Goal: Task Accomplishment & Management: Manage account settings

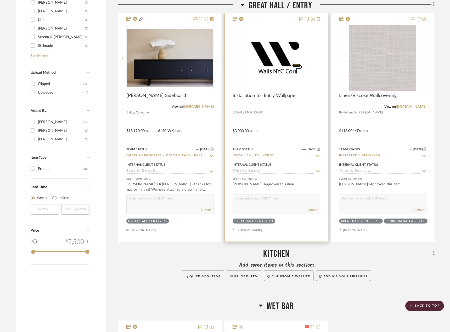
scroll to position [575, 0]
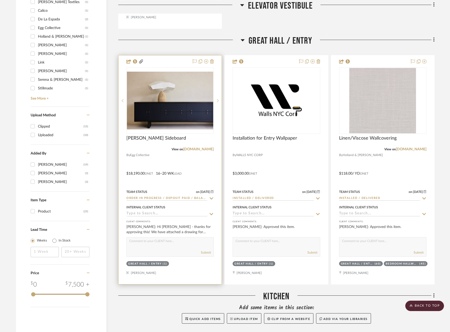
click at [196, 169] on div at bounding box center [169, 169] width 103 height 229
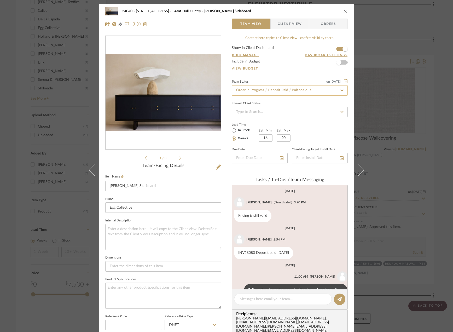
scroll to position [18, 0]
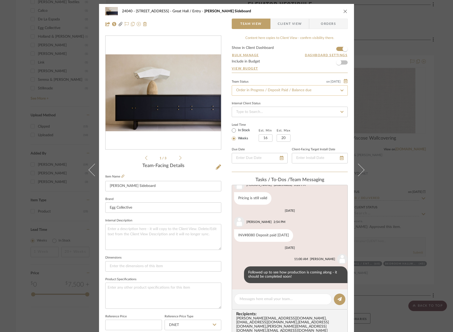
click at [254, 88] on input "Order in Progress / Deposit Paid / Balance due" at bounding box center [290, 90] width 116 height 10
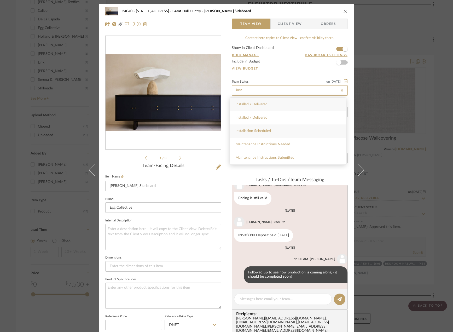
type input "inst"
click at [284, 130] on div "Installation Scheduled" at bounding box center [288, 130] width 116 height 13
type input "[DATE]"
type input "Installation Scheduled"
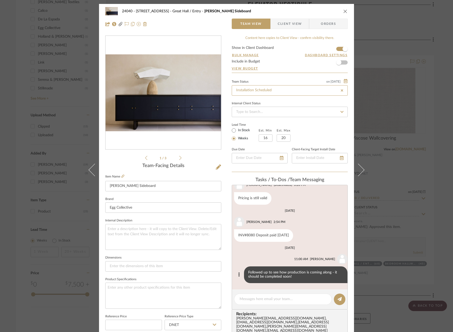
type input "[DATE]"
type input "Installation Scheduled"
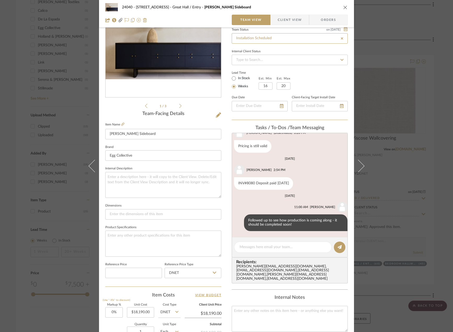
scroll to position [52, 0]
click at [244, 247] on textarea at bounding box center [283, 246] width 87 height 5
type textarea "I"
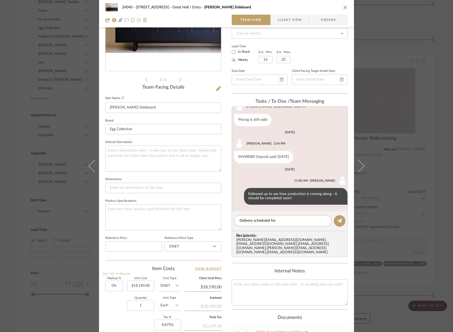
scroll to position [0, 0]
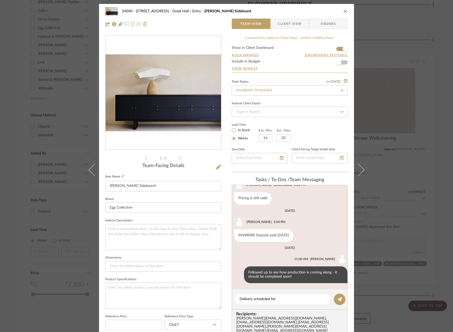
click at [179, 157] on icon at bounding box center [180, 158] width 2 height 5
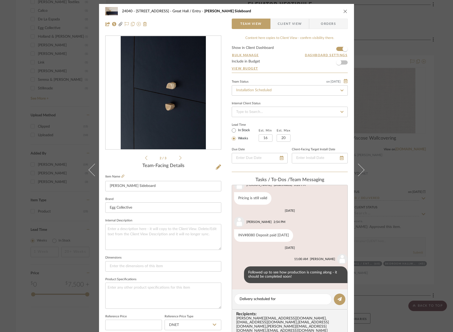
click at [179, 157] on icon at bounding box center [180, 158] width 2 height 5
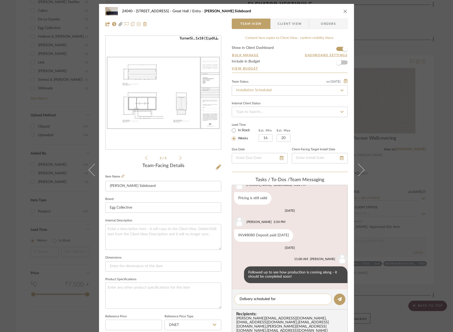
click at [287, 298] on textarea "Delivery scheduled for" at bounding box center [283, 299] width 87 height 5
type textarea "Delivery scheduled for 9/9"
click at [337, 295] on button at bounding box center [340, 300] width 12 height 12
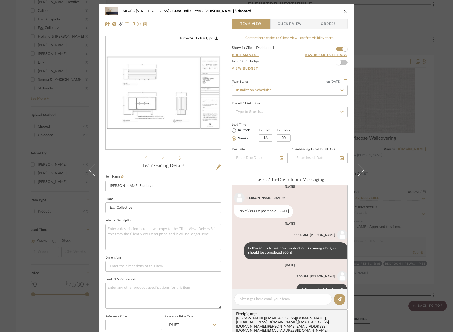
scroll to position [55, 0]
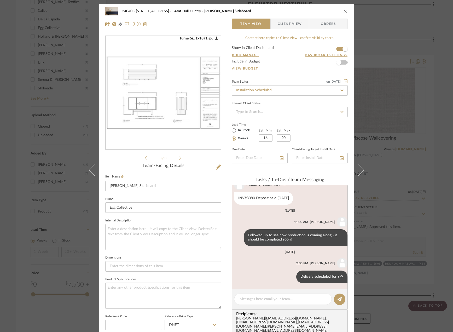
click at [28, 75] on div "24040 - 171 Columbia Heights Great Hall / Entry Turner Sideboard Team View Clie…" at bounding box center [226, 166] width 453 height 332
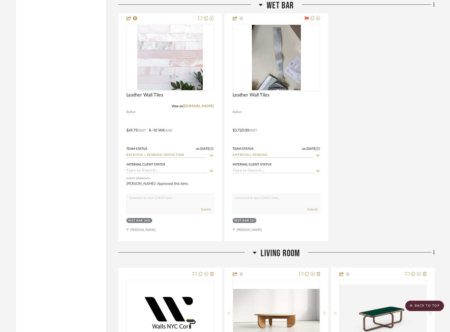
scroll to position [941, 0]
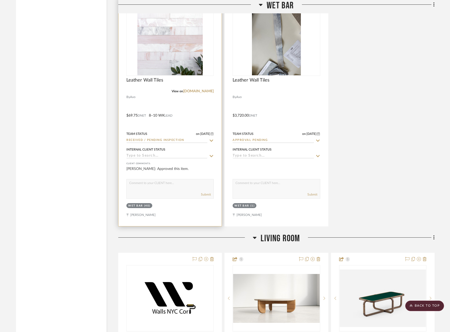
click at [191, 115] on div at bounding box center [169, 111] width 103 height 229
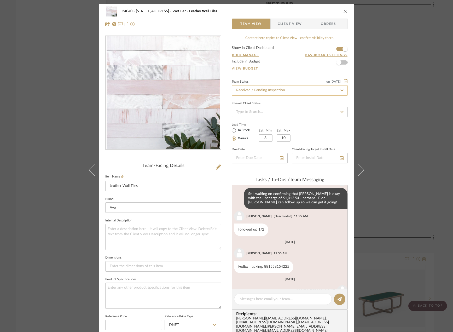
scroll to position [171, 0]
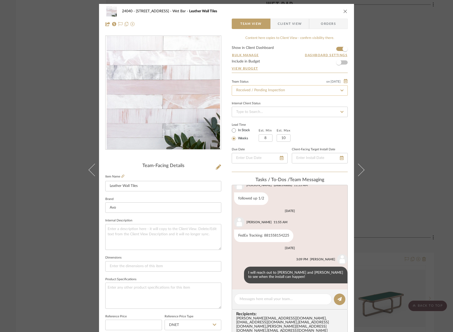
click at [245, 93] on input "Received / Pending Inspection" at bounding box center [290, 90] width 116 height 10
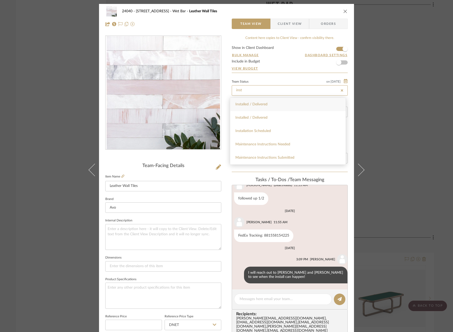
type input "inst"
click at [265, 102] on div "Installed / Delivered" at bounding box center [288, 104] width 116 height 13
type input "[DATE]"
type input "Installed / Delivered"
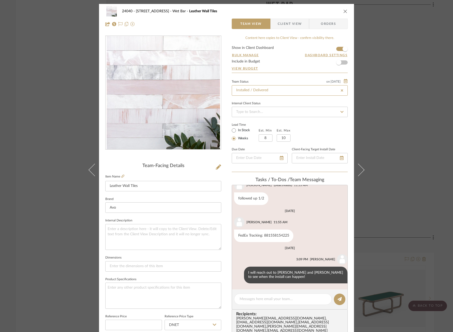
type input "[DATE]"
type input "Installed / Delivered"
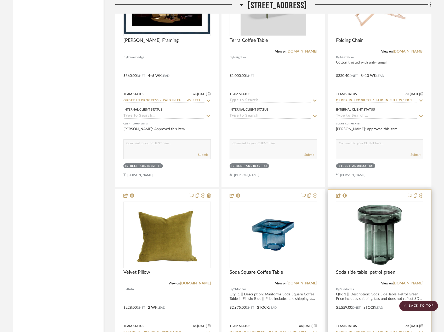
scroll to position [2054, 0]
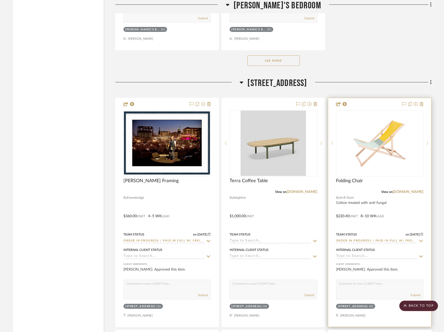
click at [422, 219] on div at bounding box center [379, 212] width 103 height 229
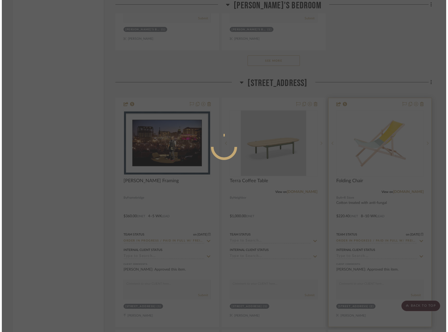
scroll to position [0, 0]
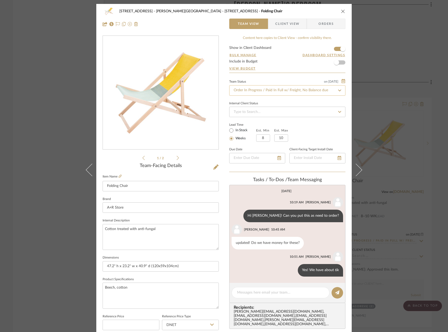
click at [261, 91] on input "Order In Progress / Paid In Full w/ Freight, No Balance due" at bounding box center [287, 90] width 116 height 10
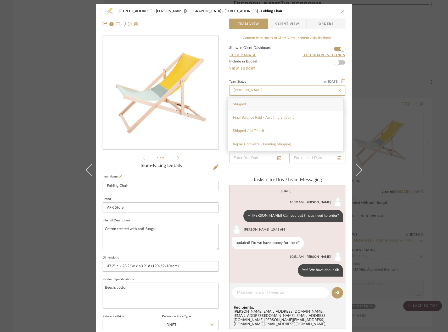
type input "[PERSON_NAME]"
click at [266, 104] on div "Shipped" at bounding box center [285, 104] width 116 height 13
type input "[DATE]"
type input "Shipped"
type input "[DATE]"
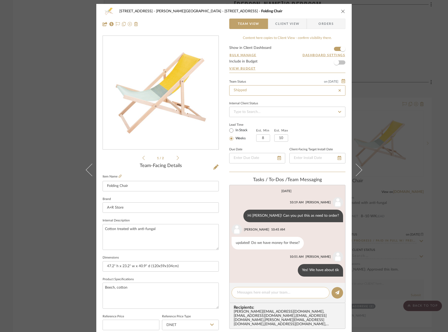
type input "Shipped"
click at [261, 294] on textarea at bounding box center [280, 292] width 87 height 5
click at [274, 295] on textarea at bounding box center [280, 292] width 87 height 5
paste textarea "5309164"
click at [237, 292] on textarea "5309164" at bounding box center [280, 292] width 87 height 5
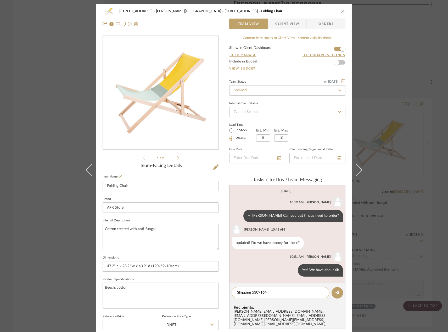
click at [283, 291] on textarea "Shipping 5309164" at bounding box center [280, 292] width 87 height 5
paste textarea "[URL][DOMAIN_NAME]"
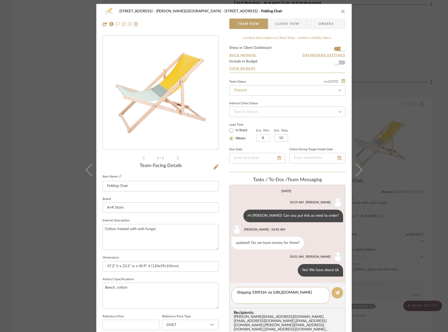
type textarea "Shipping 5309164 via [URL][DOMAIN_NAME]"
click at [337, 292] on icon at bounding box center [337, 292] width 4 height 4
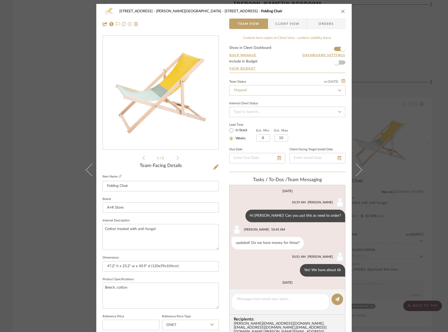
scroll to position [35, 0]
